Goal: Transaction & Acquisition: Download file/media

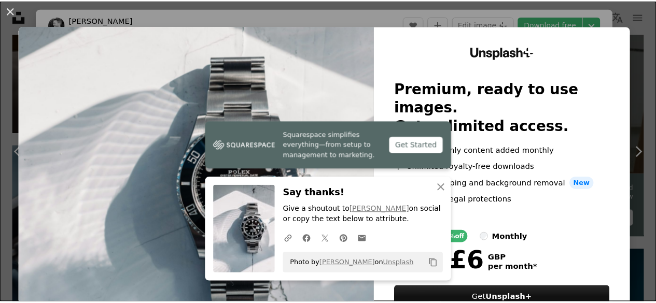
scroll to position [316, 0]
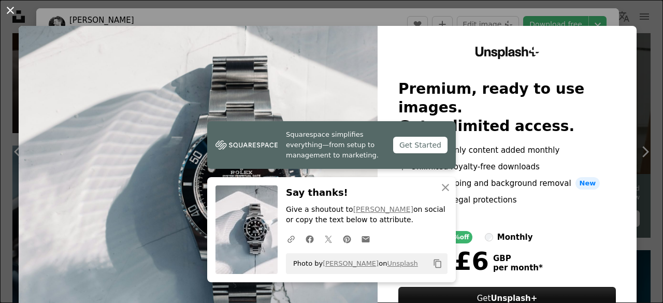
click at [9, 9] on button "An X shape" at bounding box center [10, 10] width 12 height 12
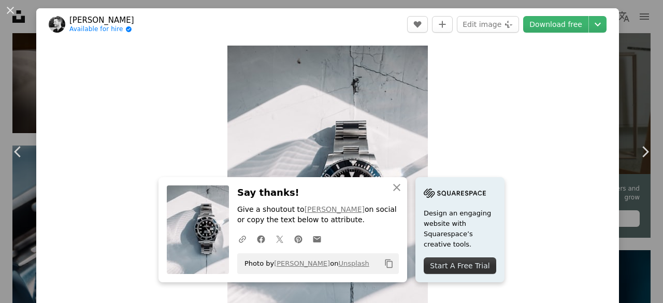
click at [9, 9] on button "An X shape" at bounding box center [10, 10] width 12 height 12
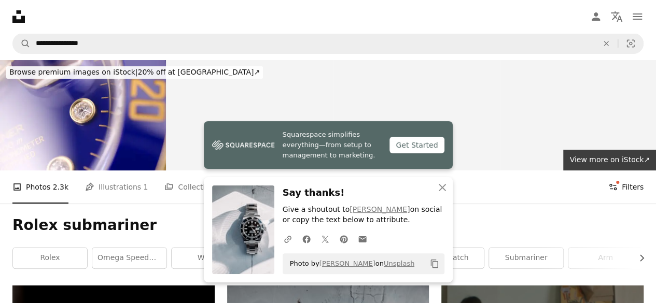
click at [624, 186] on button "Filters Filters" at bounding box center [625, 187] width 35 height 33
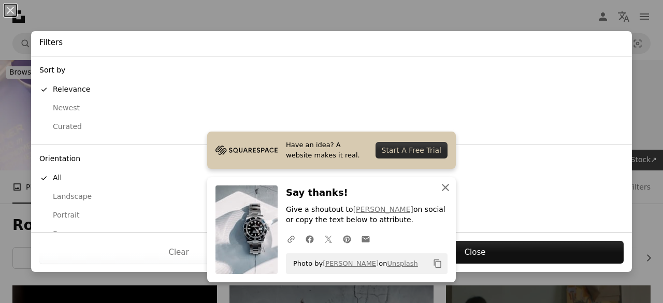
click at [442, 189] on icon "button" at bounding box center [445, 187] width 7 height 7
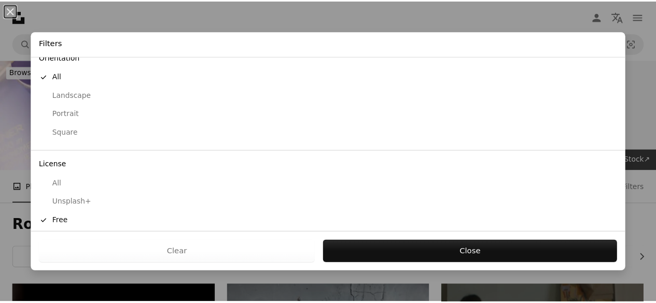
scroll to position [106, 0]
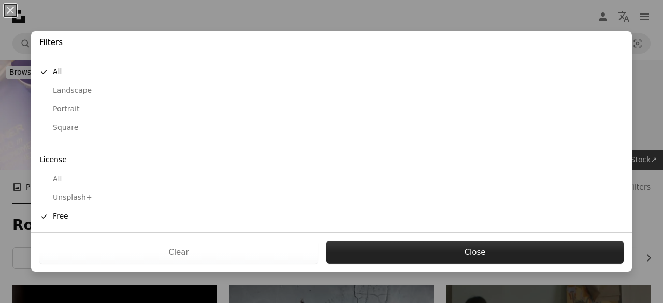
click at [521, 250] on button "Close" at bounding box center [476, 252] width 298 height 23
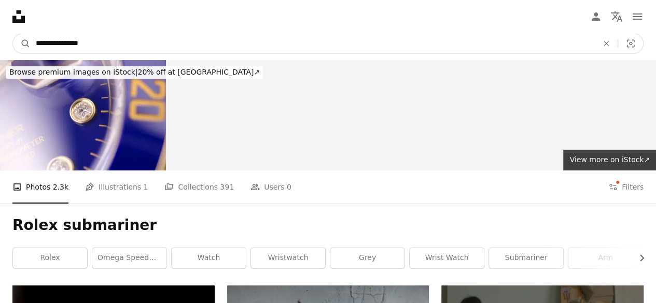
drag, startPoint x: 53, startPoint y: 45, endPoint x: 125, endPoint y: 46, distance: 72.6
click at [125, 46] on input "**********" at bounding box center [313, 44] width 564 height 20
type input "*****"
click at [13, 34] on button "A magnifying glass" at bounding box center [22, 44] width 18 height 20
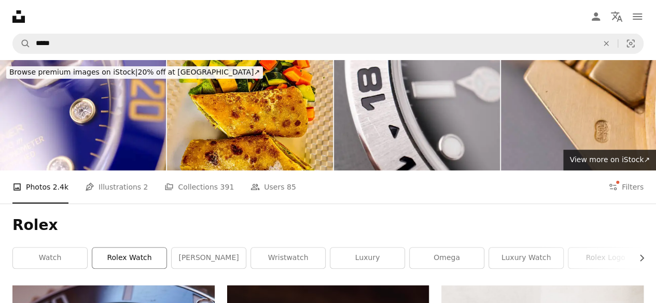
click at [154, 257] on link "rolex watch" at bounding box center [129, 258] width 74 height 21
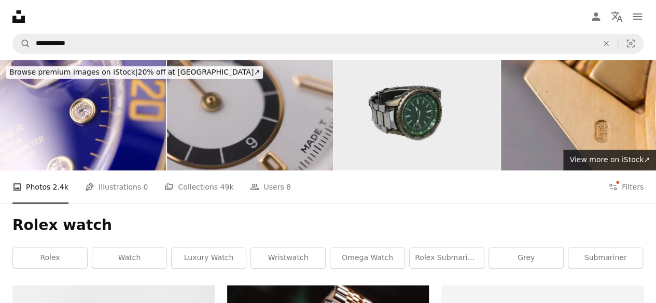
click at [442, 104] on img at bounding box center [417, 115] width 166 height 110
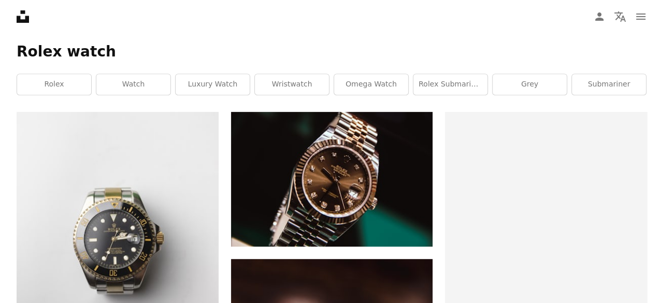
scroll to position [221, 0]
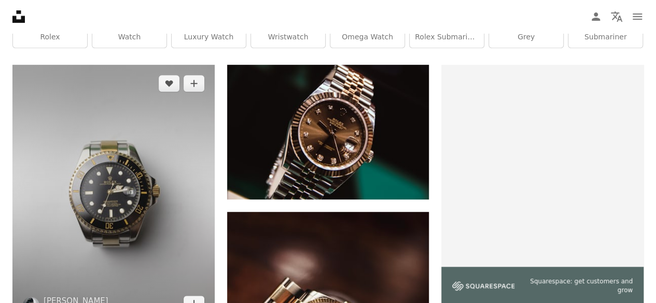
click at [169, 186] on img at bounding box center [113, 194] width 202 height 258
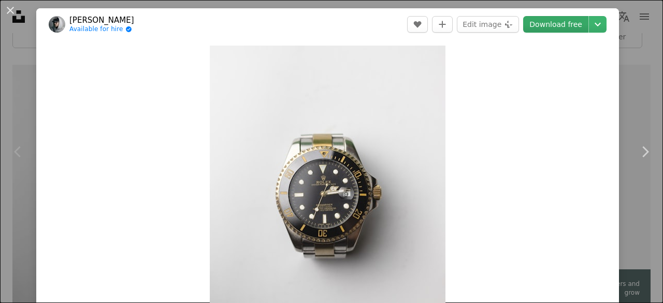
click at [559, 27] on link "Download free" at bounding box center [556, 24] width 65 height 17
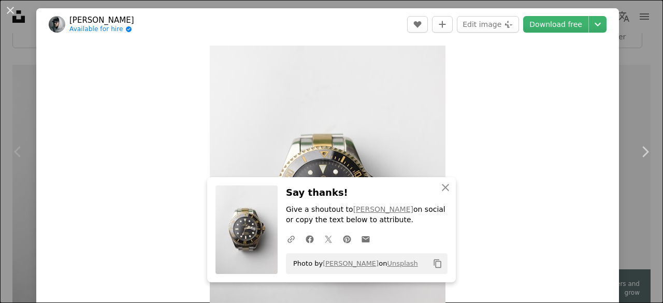
click at [541, 269] on div "Zoom in" at bounding box center [327, 196] width 583 height 312
